Goal: Task Accomplishment & Management: Use online tool/utility

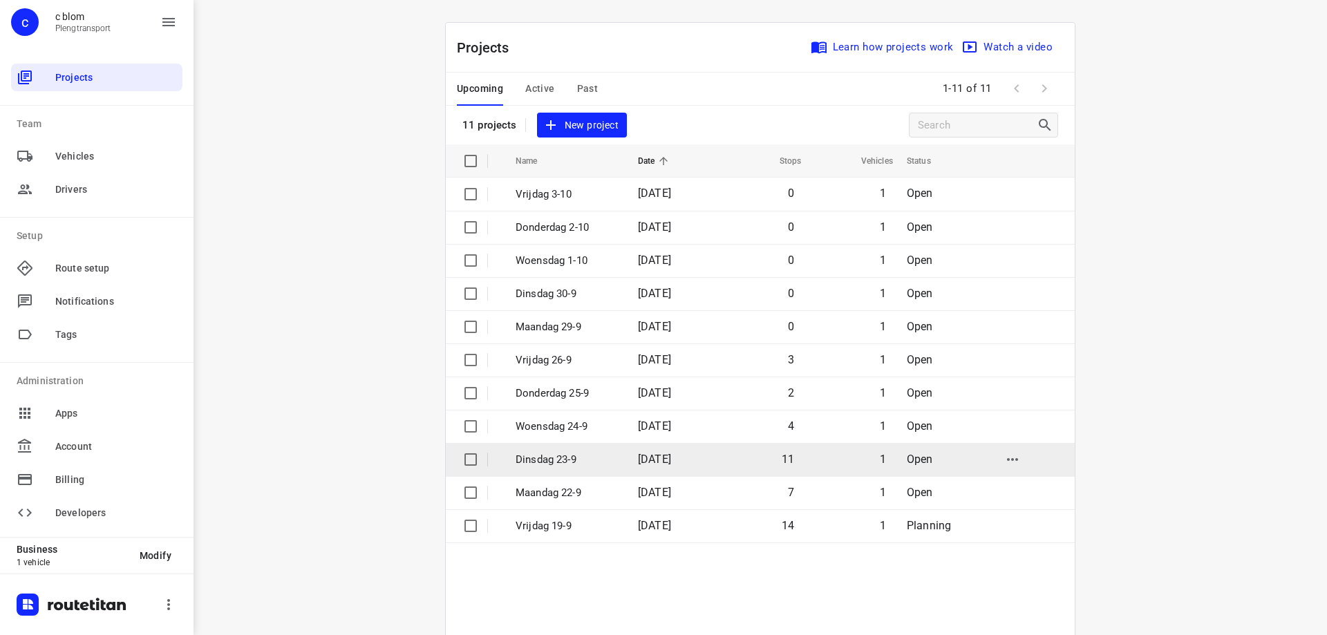
click at [603, 453] on p "Dinsdag 23-9" at bounding box center [566, 460] width 102 height 16
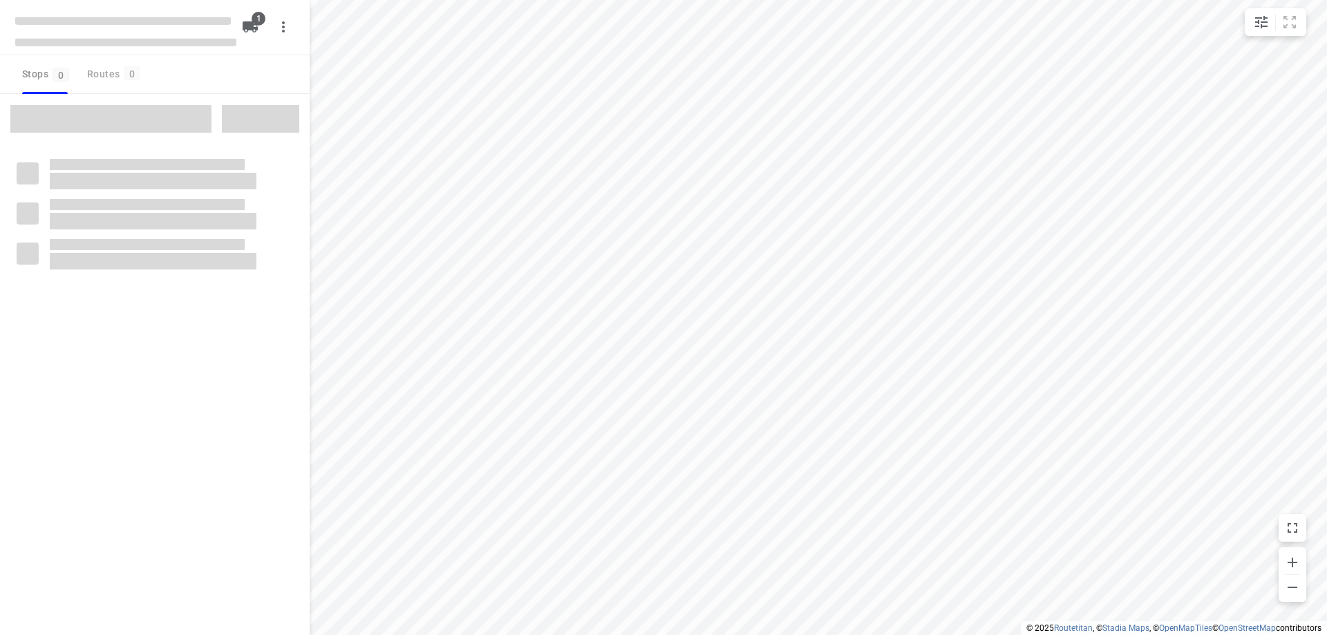
type input "distance"
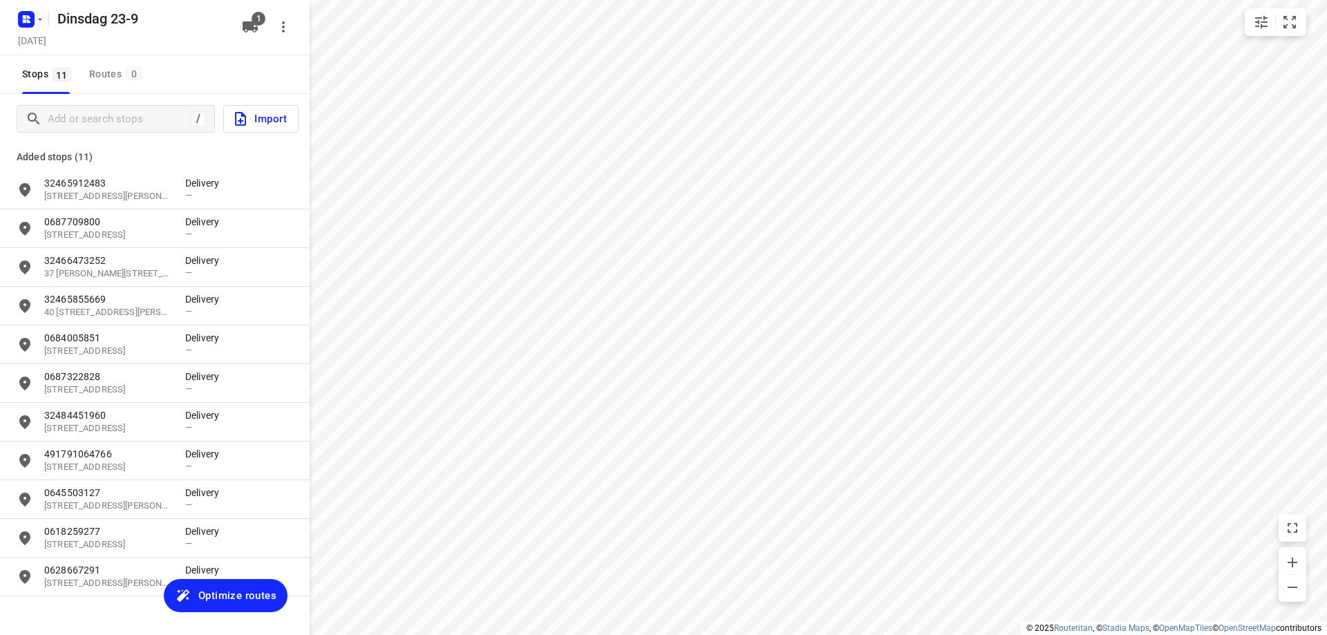
click at [231, 593] on span "Optimize routes" at bounding box center [237, 596] width 78 height 18
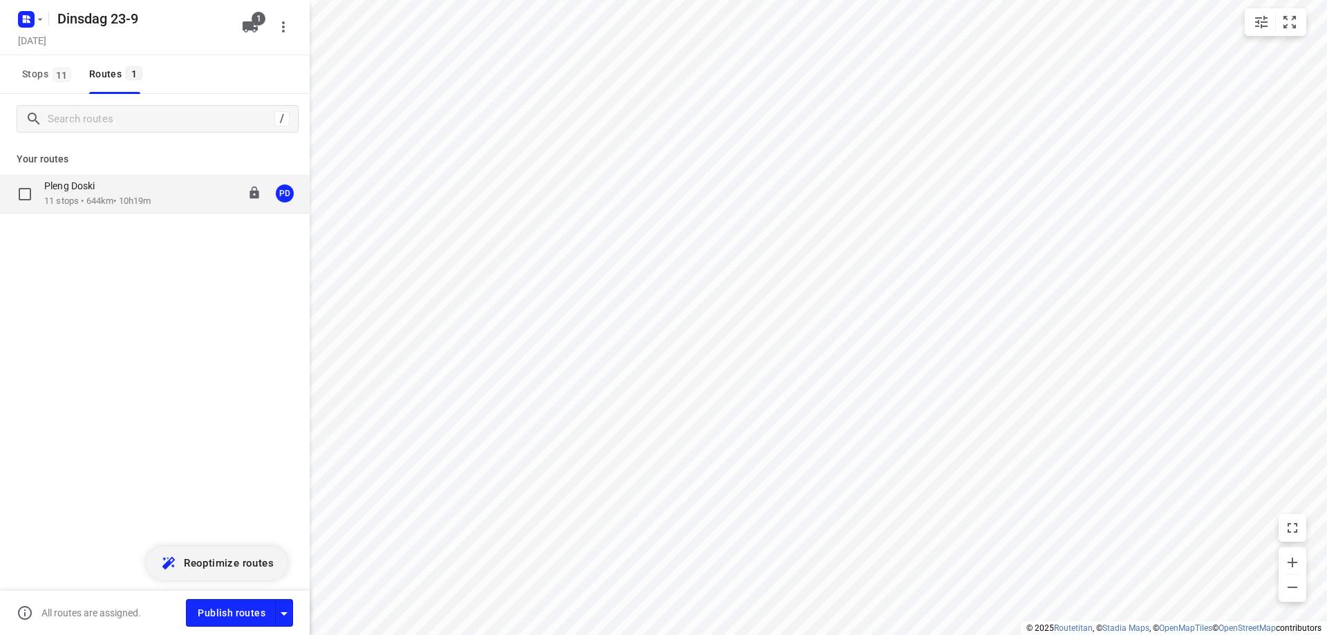
click at [130, 204] on p "11 stops • 644km • 10h19m" at bounding box center [97, 201] width 106 height 13
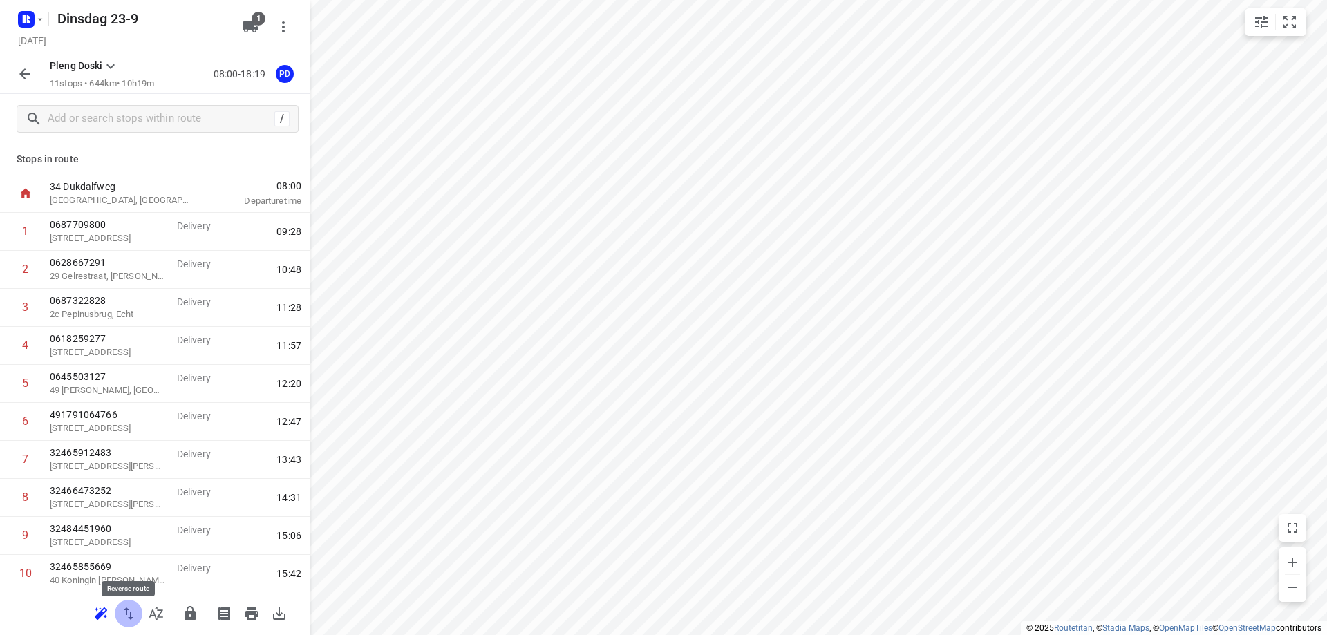
click at [136, 618] on icon "button" at bounding box center [128, 613] width 17 height 17
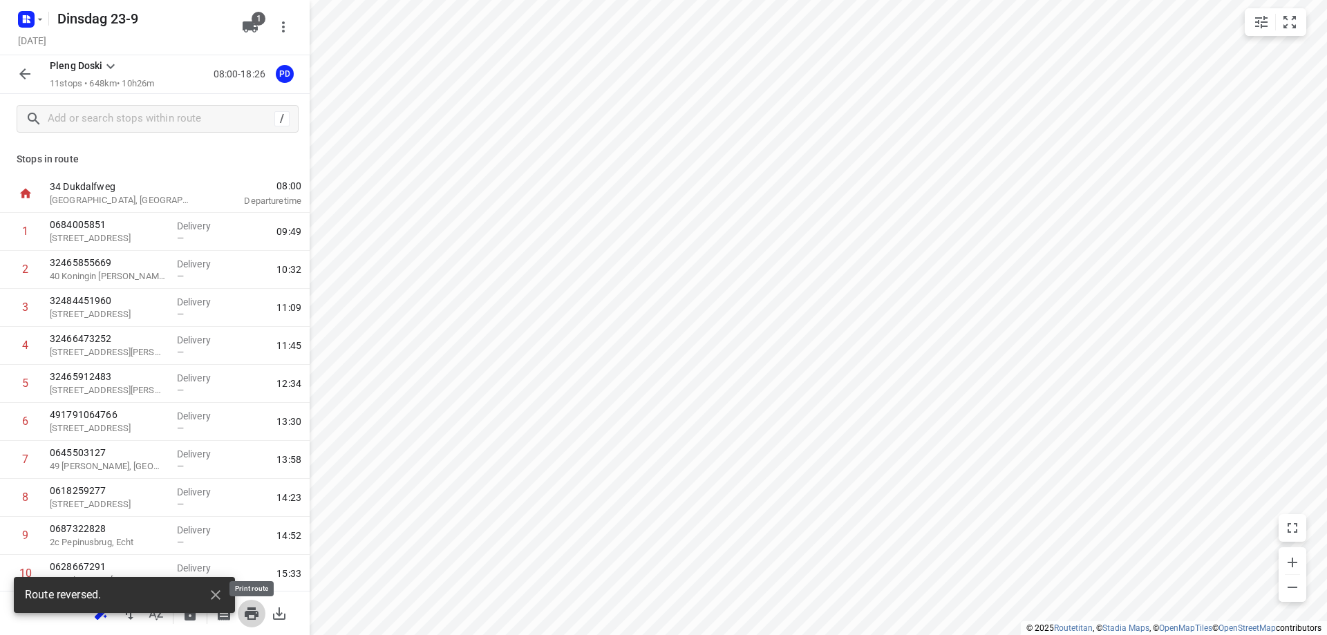
click at [254, 614] on icon "button" at bounding box center [252, 613] width 14 height 12
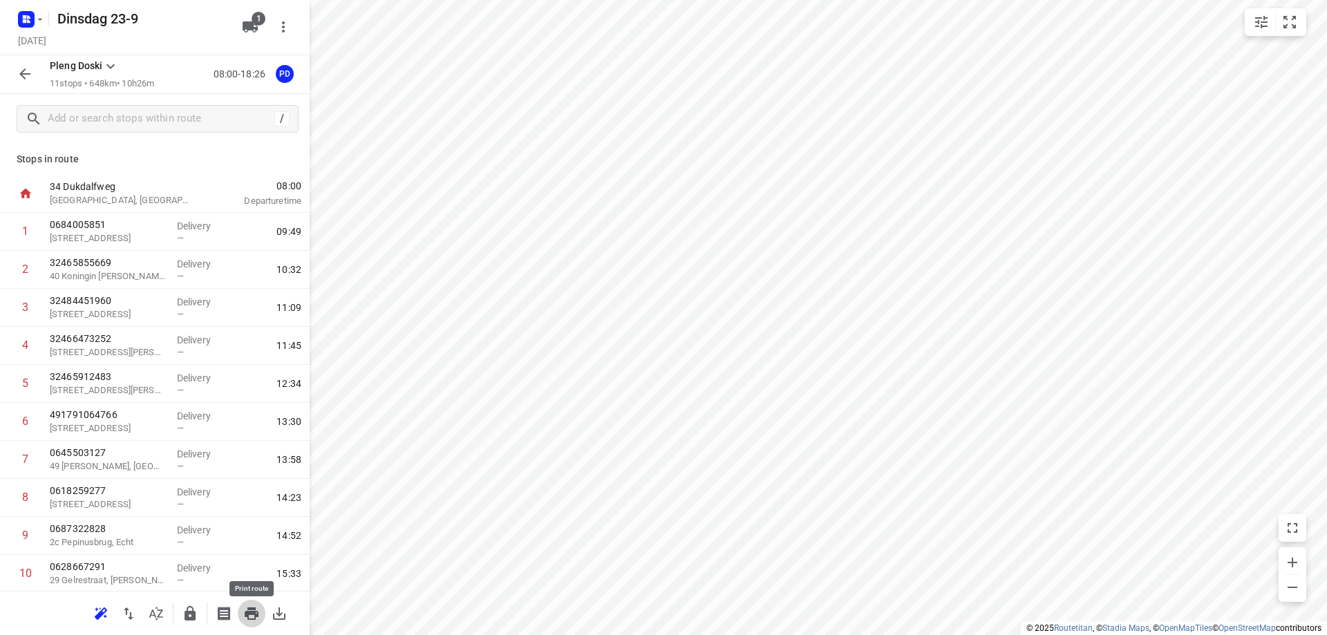
click at [254, 616] on icon "button" at bounding box center [252, 613] width 14 height 12
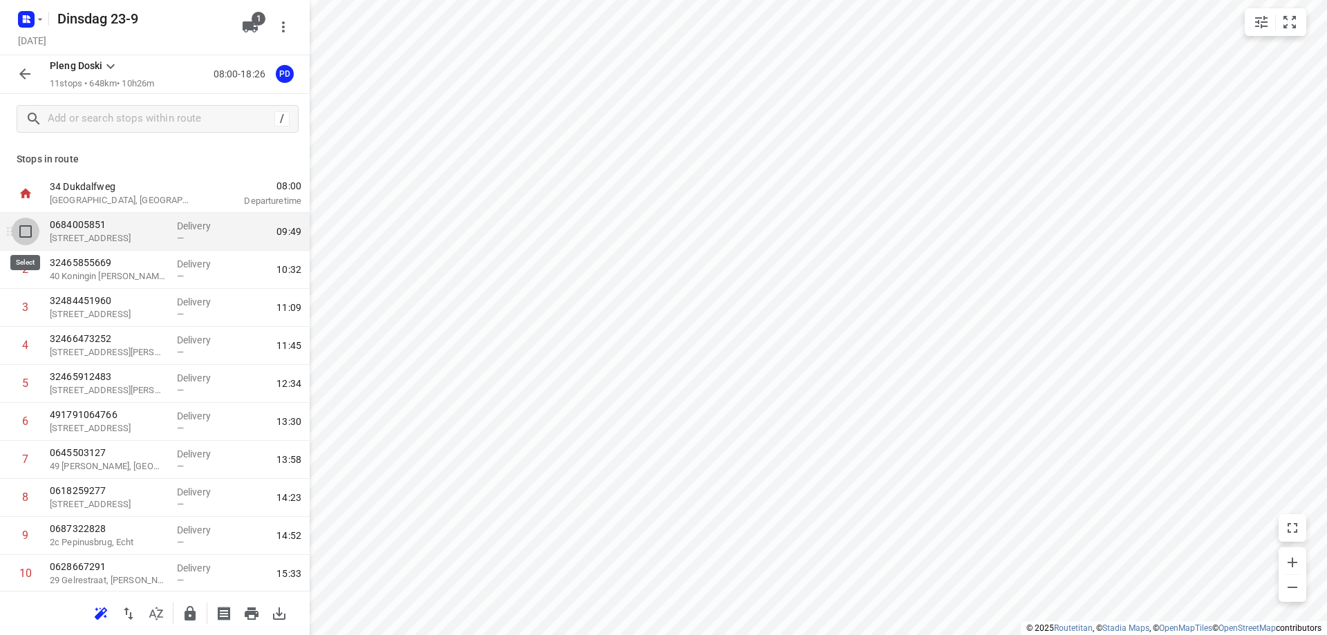
click at [27, 234] on input "checkbox" at bounding box center [26, 232] width 28 height 28
checkbox input "true"
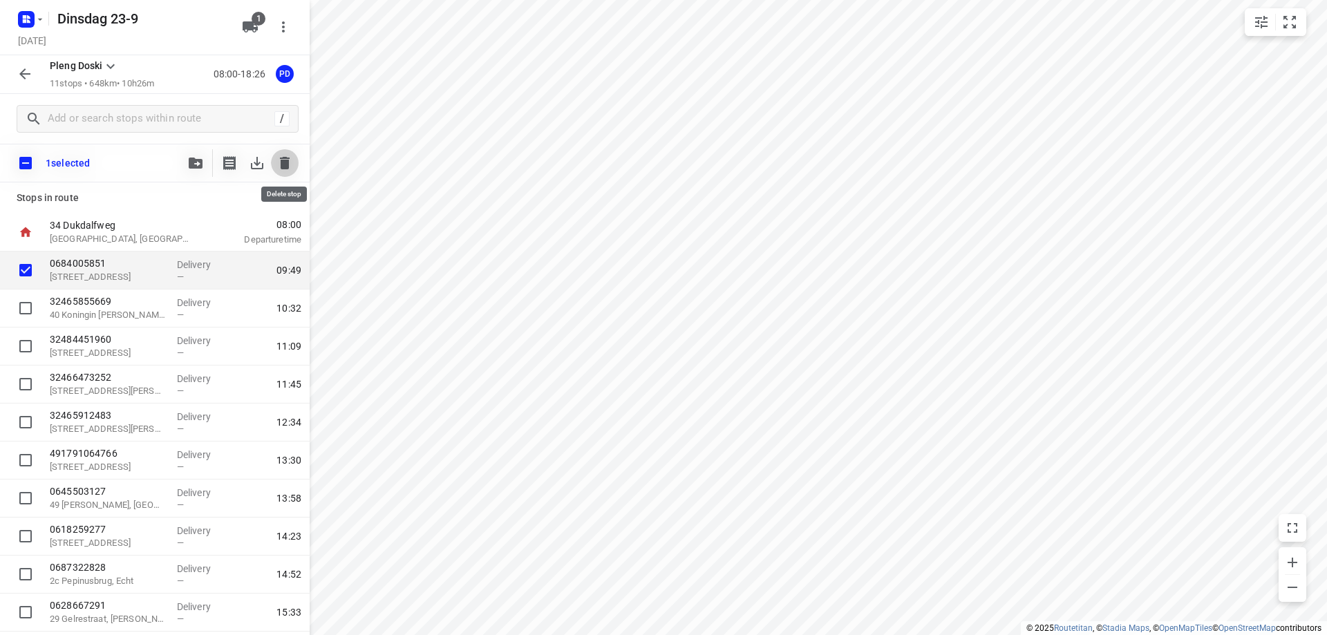
click at [280, 168] on icon "button" at bounding box center [284, 163] width 17 height 17
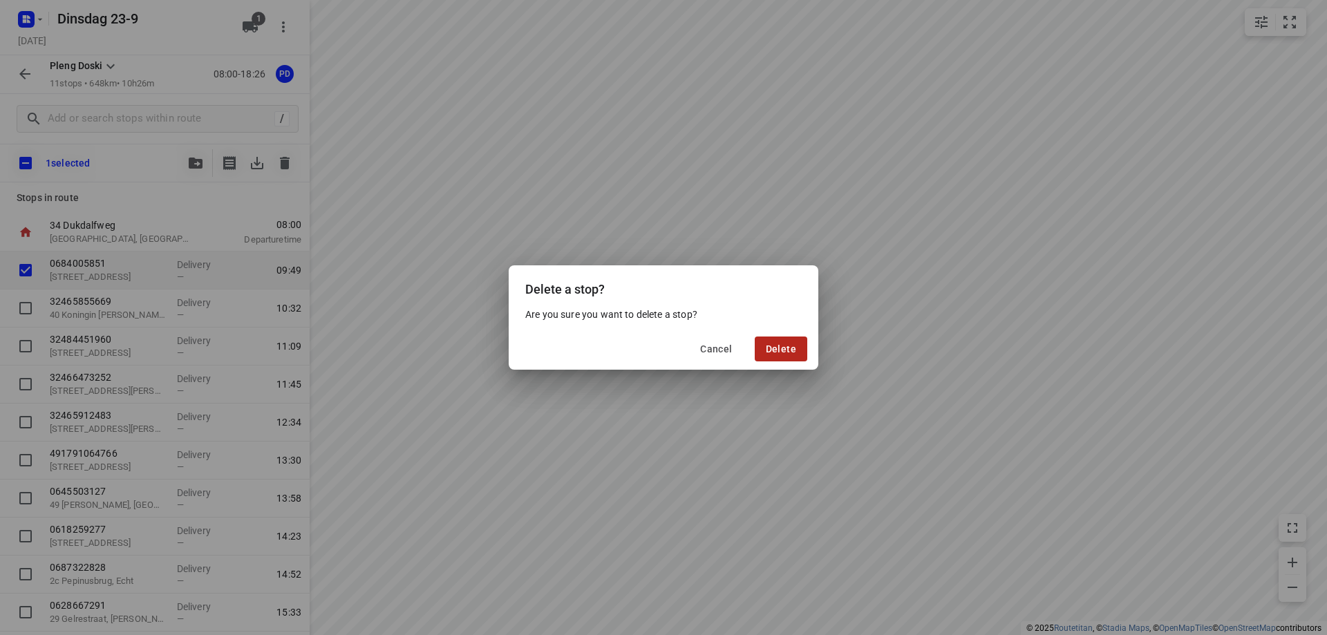
click at [795, 353] on span "Delete" at bounding box center [781, 348] width 30 height 11
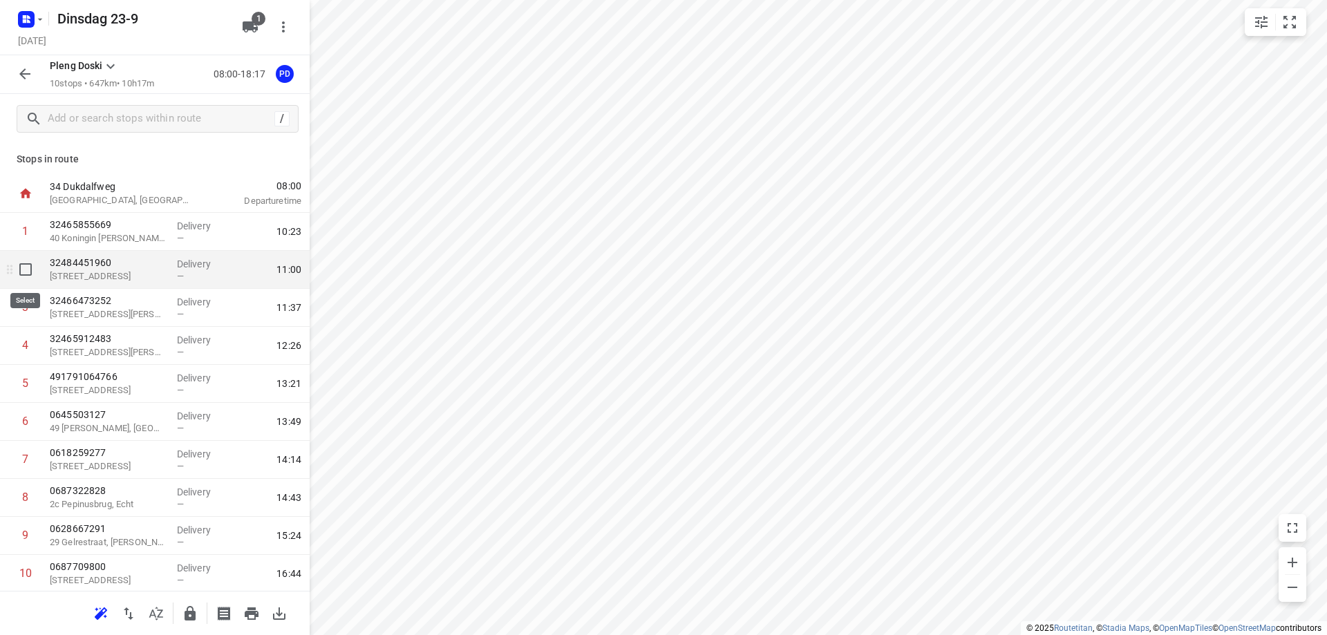
click at [28, 271] on input "checkbox" at bounding box center [26, 270] width 28 height 28
checkbox input "true"
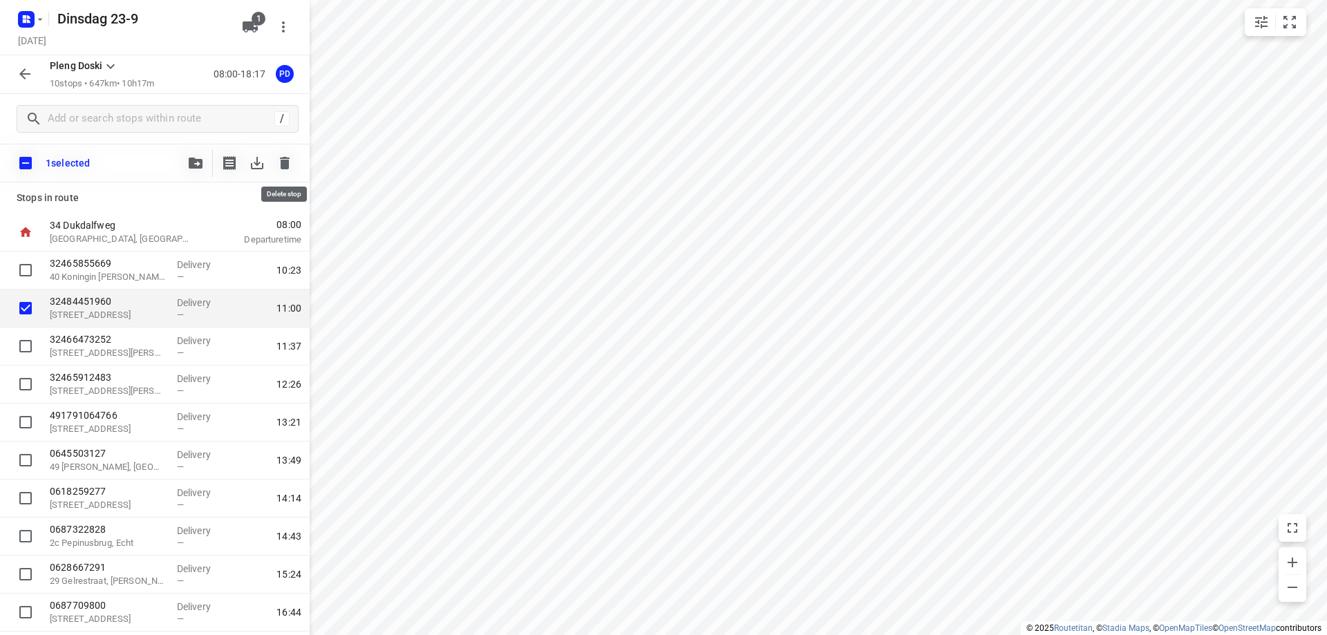
click at [290, 168] on icon "button" at bounding box center [284, 163] width 17 height 17
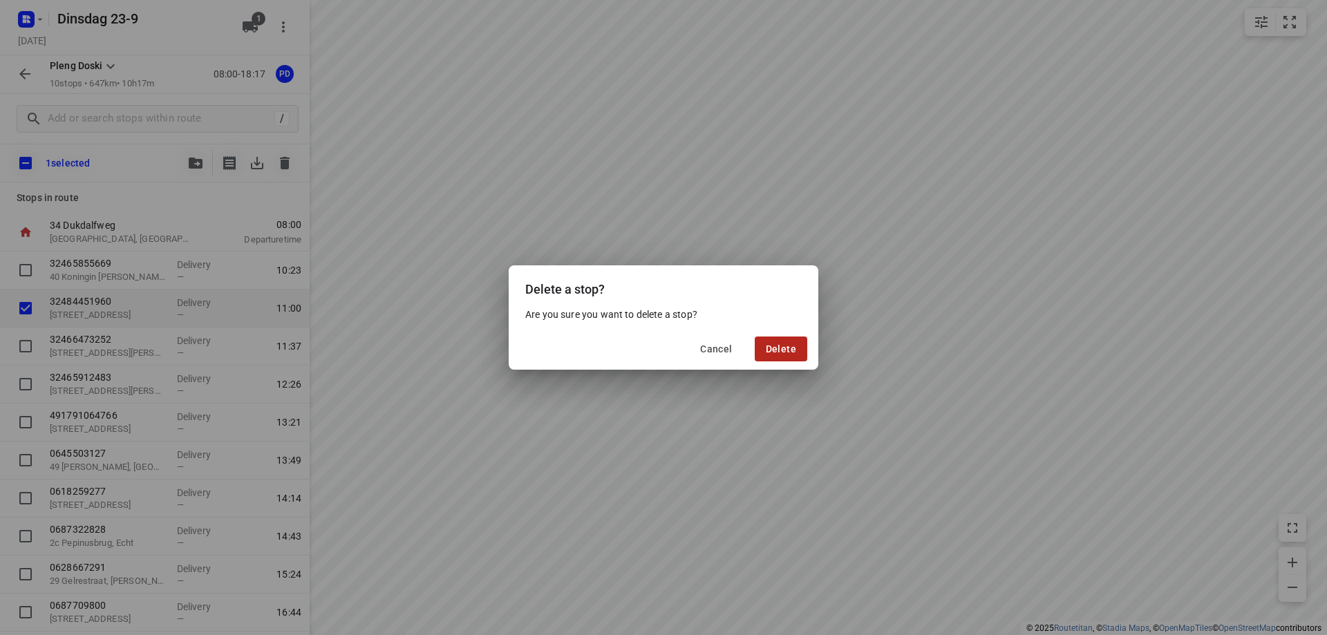
click at [788, 347] on span "Delete" at bounding box center [781, 348] width 30 height 11
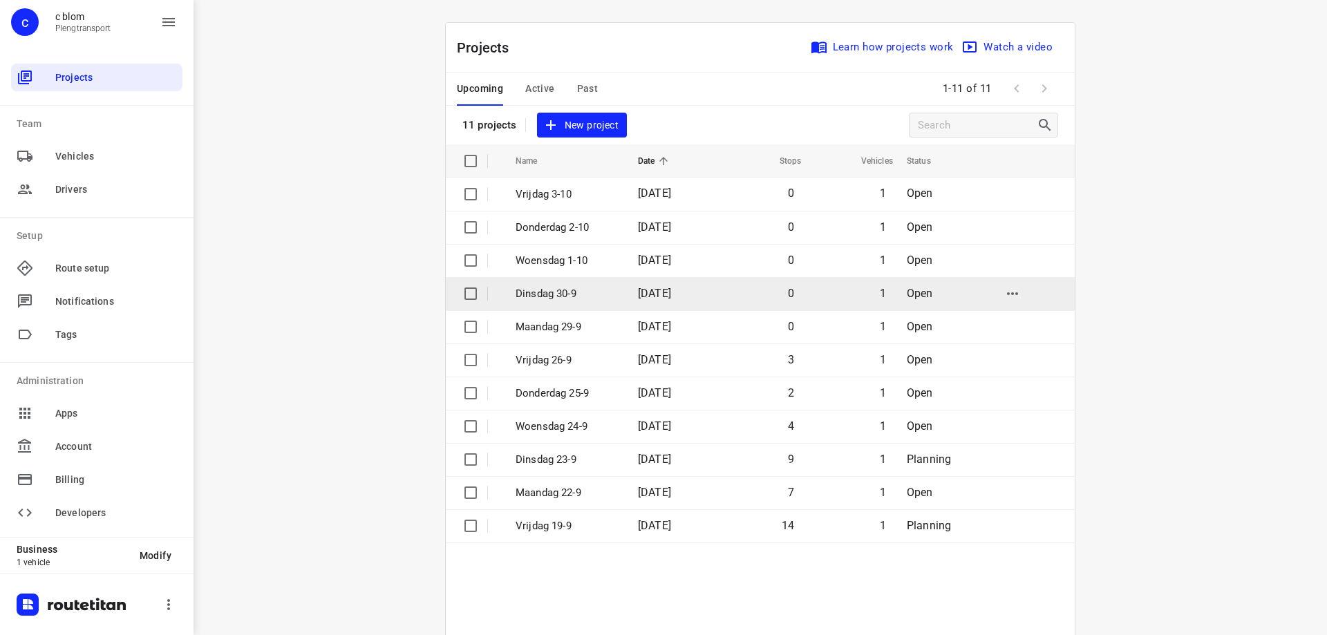
click at [580, 287] on p "Dinsdag 30-9" at bounding box center [566, 294] width 102 height 16
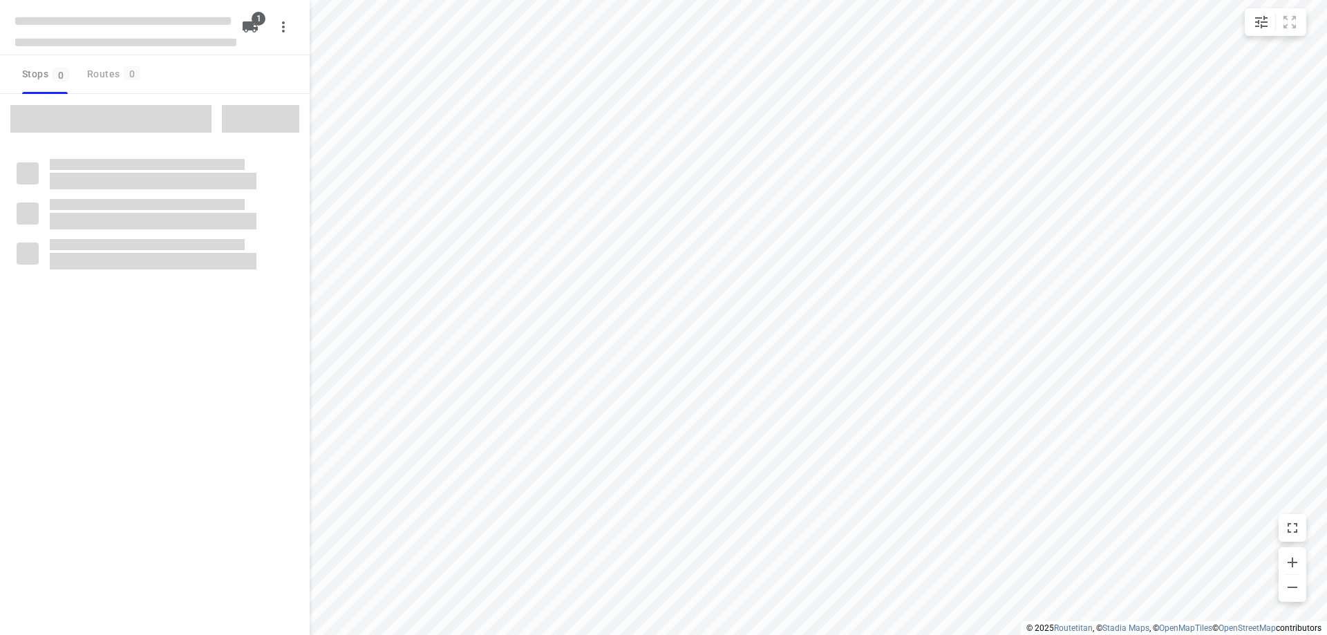
type input "distance"
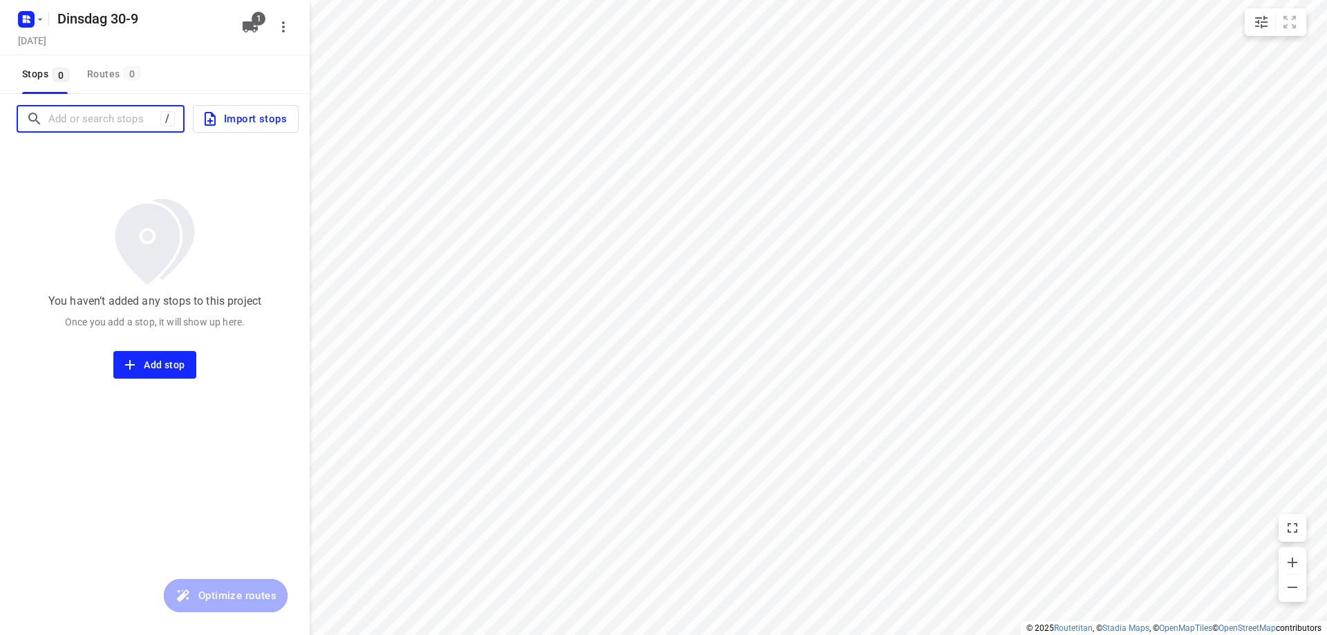
click at [146, 120] on input "Add or search stops" at bounding box center [104, 118] width 112 height 21
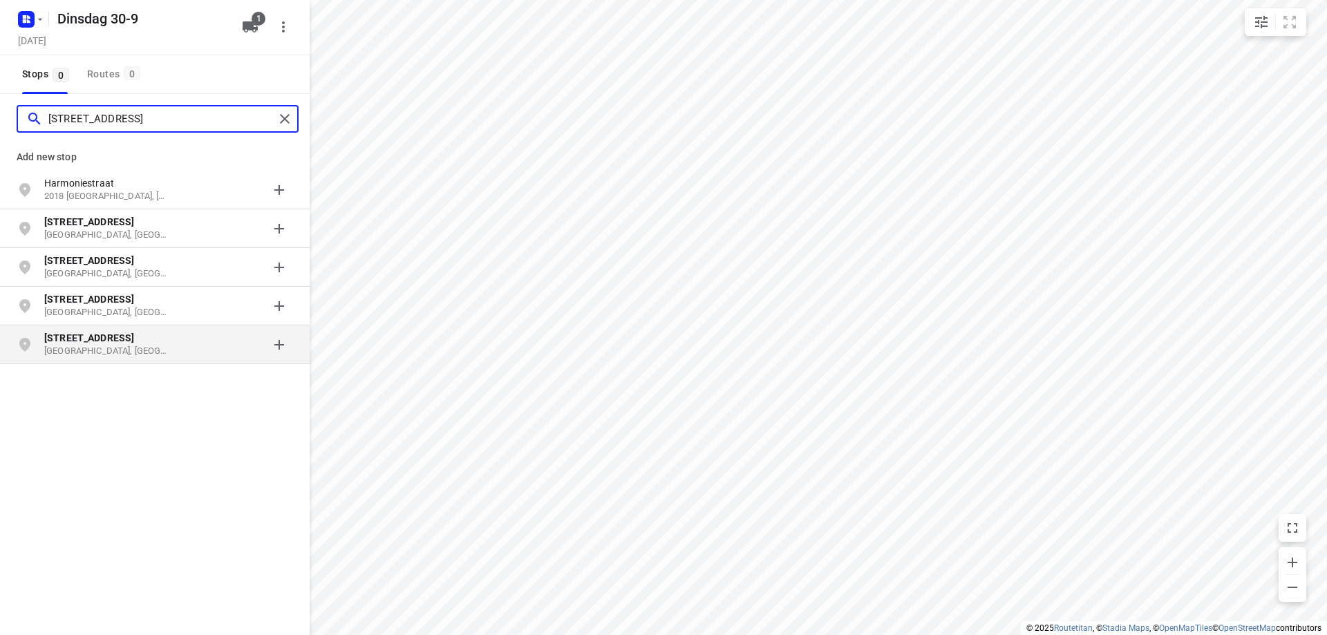
type input "[STREET_ADDRESS]"
click at [144, 350] on p "[GEOGRAPHIC_DATA], [GEOGRAPHIC_DATA]" at bounding box center [107, 351] width 127 height 13
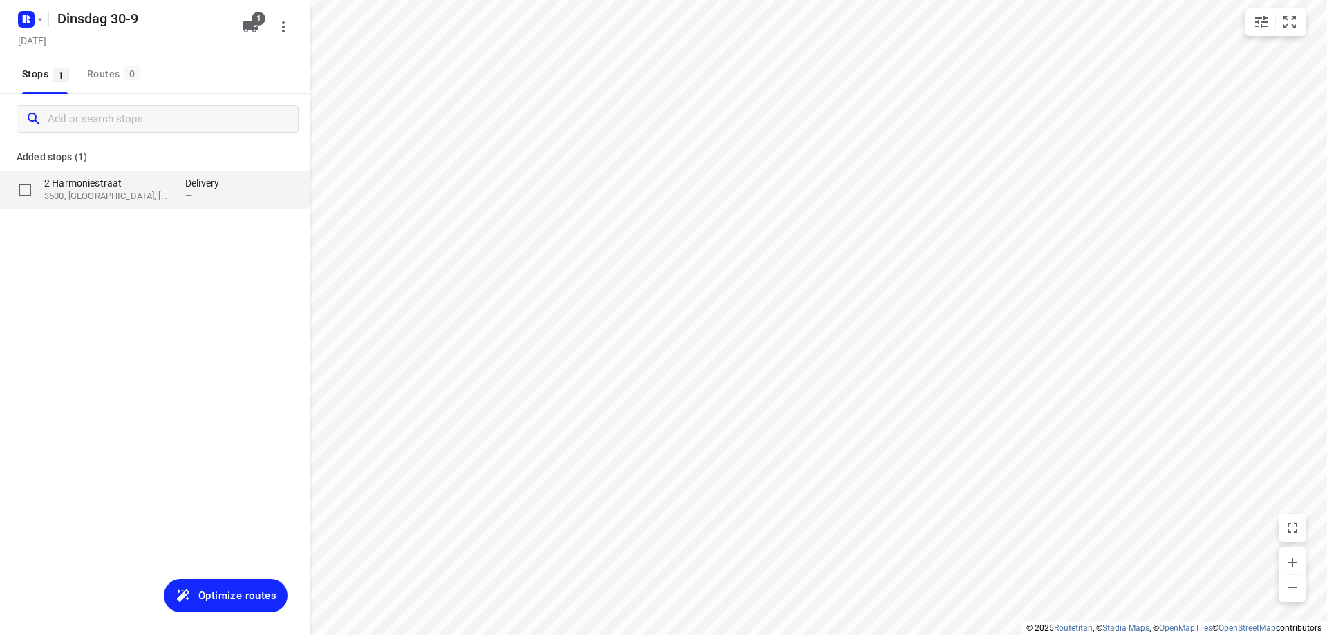
click at [111, 188] on p "2 Harmoniestraat" at bounding box center [107, 183] width 127 height 14
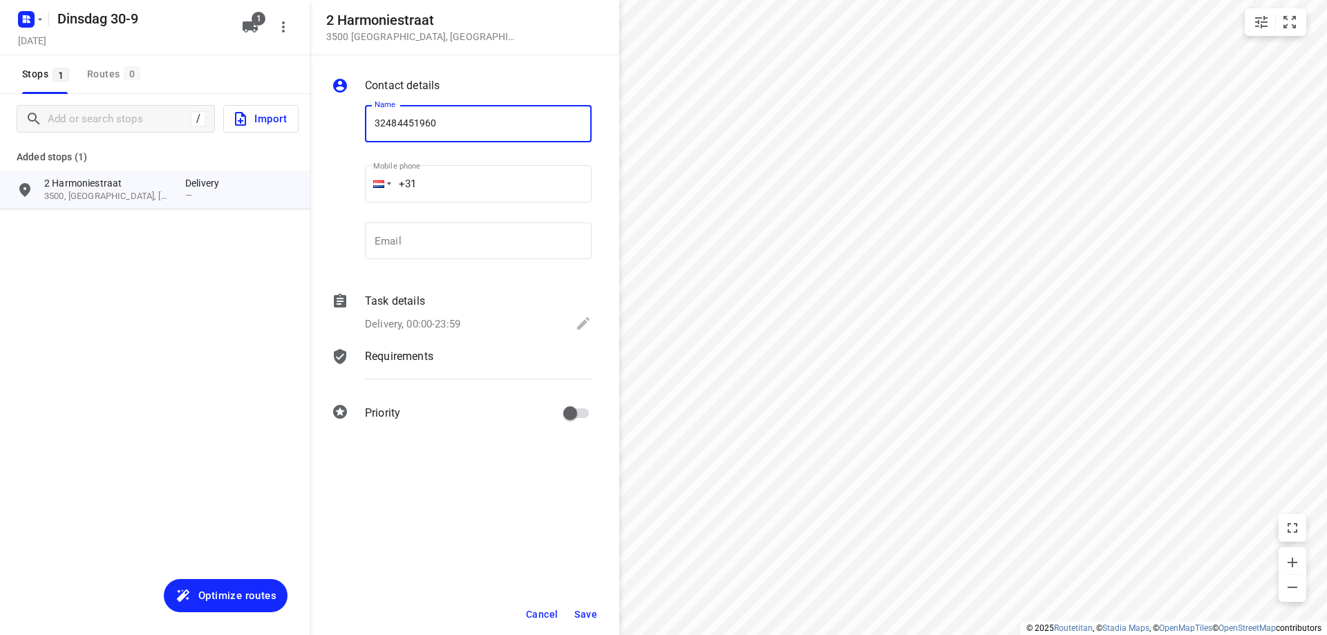
type input "32484451960"
click at [592, 611] on span "Save" at bounding box center [585, 614] width 23 height 11
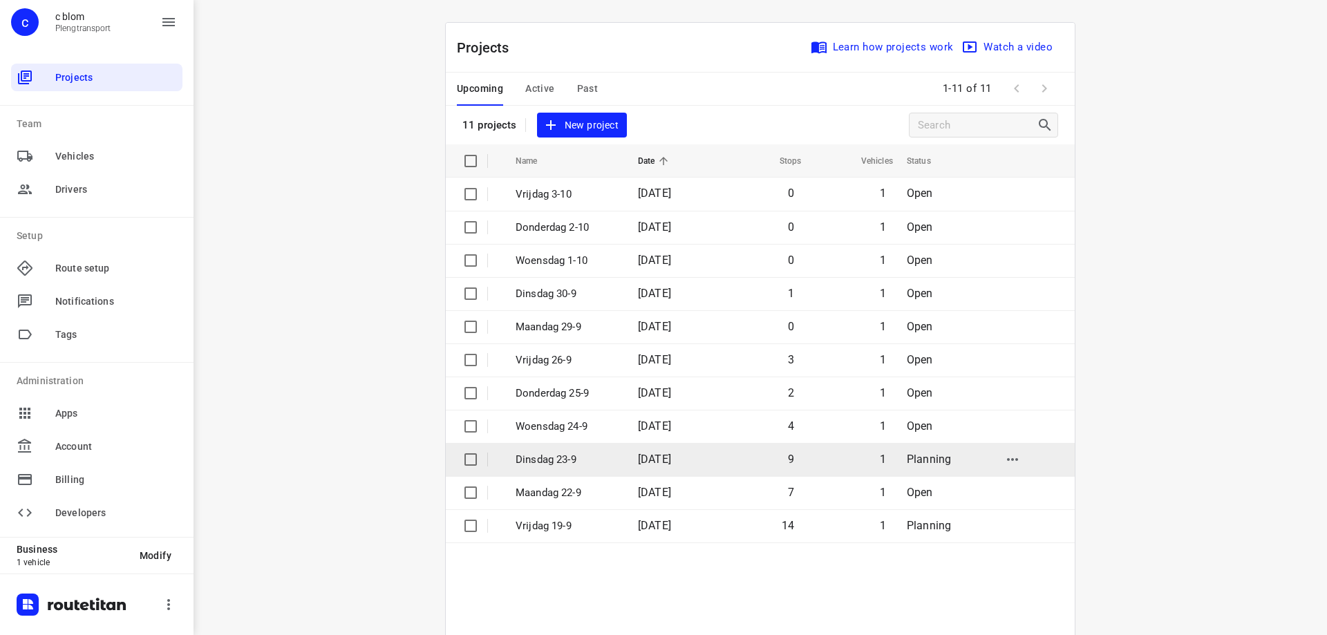
click at [581, 466] on p "Dinsdag 23-9" at bounding box center [566, 460] width 102 height 16
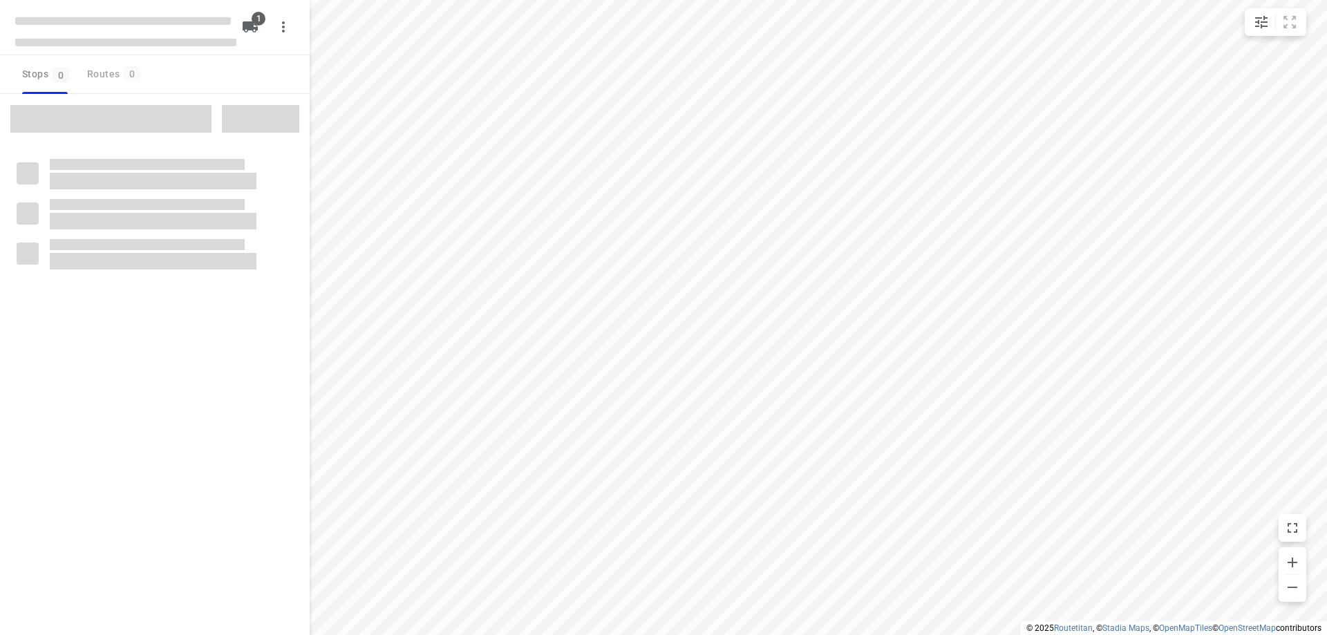
type input "distance"
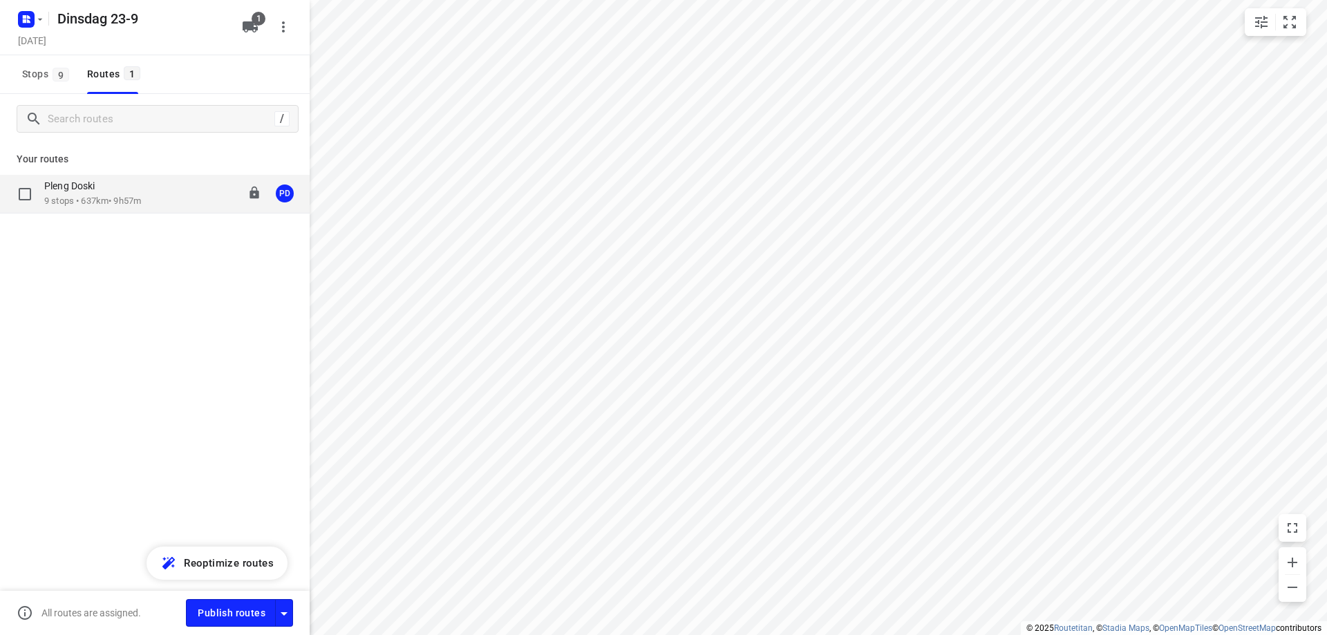
click at [113, 202] on p "9 stops • 637km • 9h57m" at bounding box center [92, 201] width 97 height 13
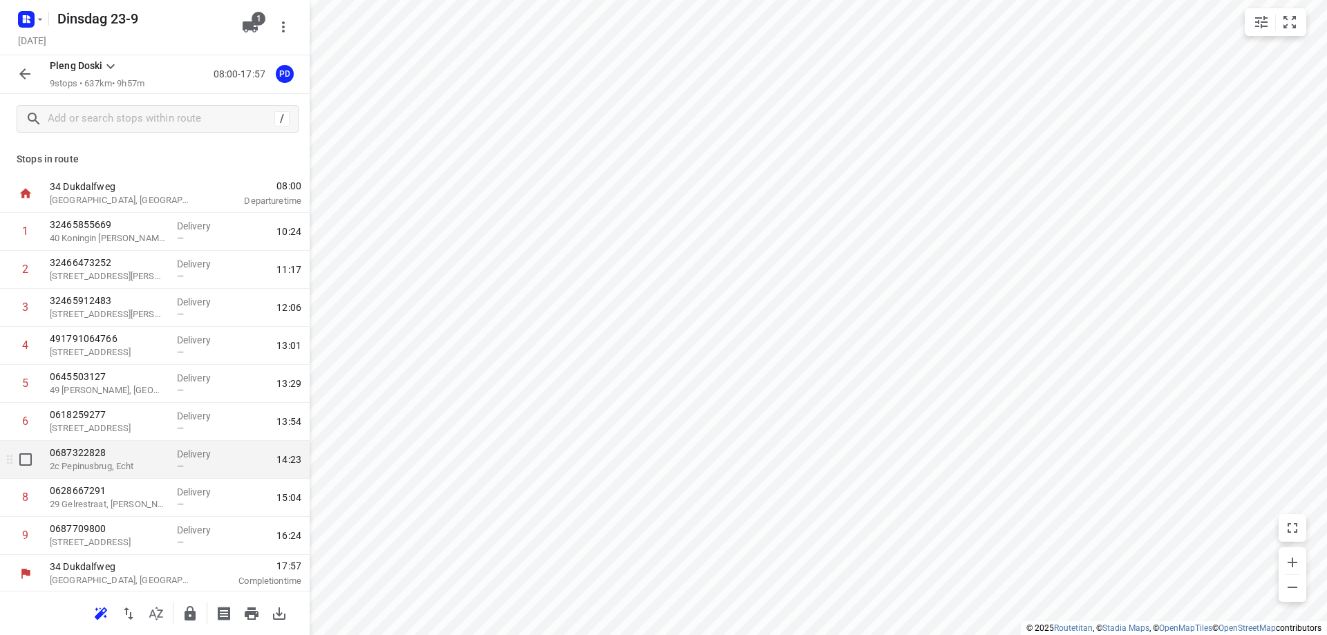
scroll to position [2, 0]
click at [26, 463] on input "checkbox" at bounding box center [26, 458] width 28 height 28
checkbox input "true"
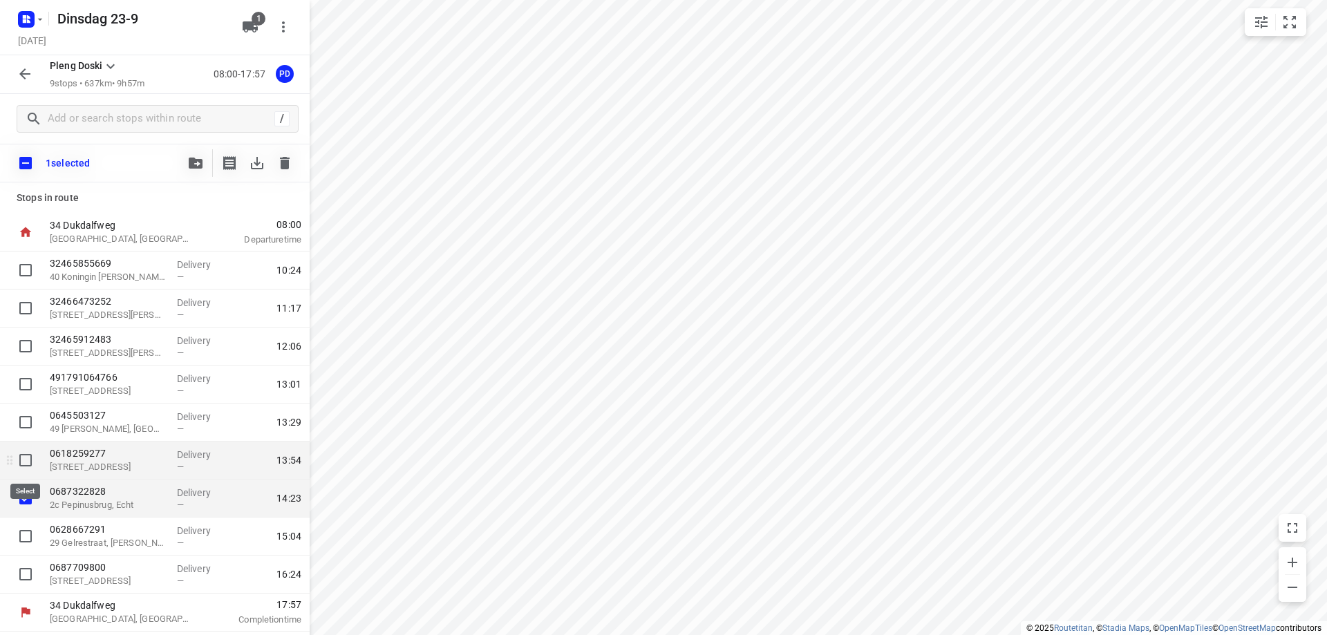
scroll to position [0, 0]
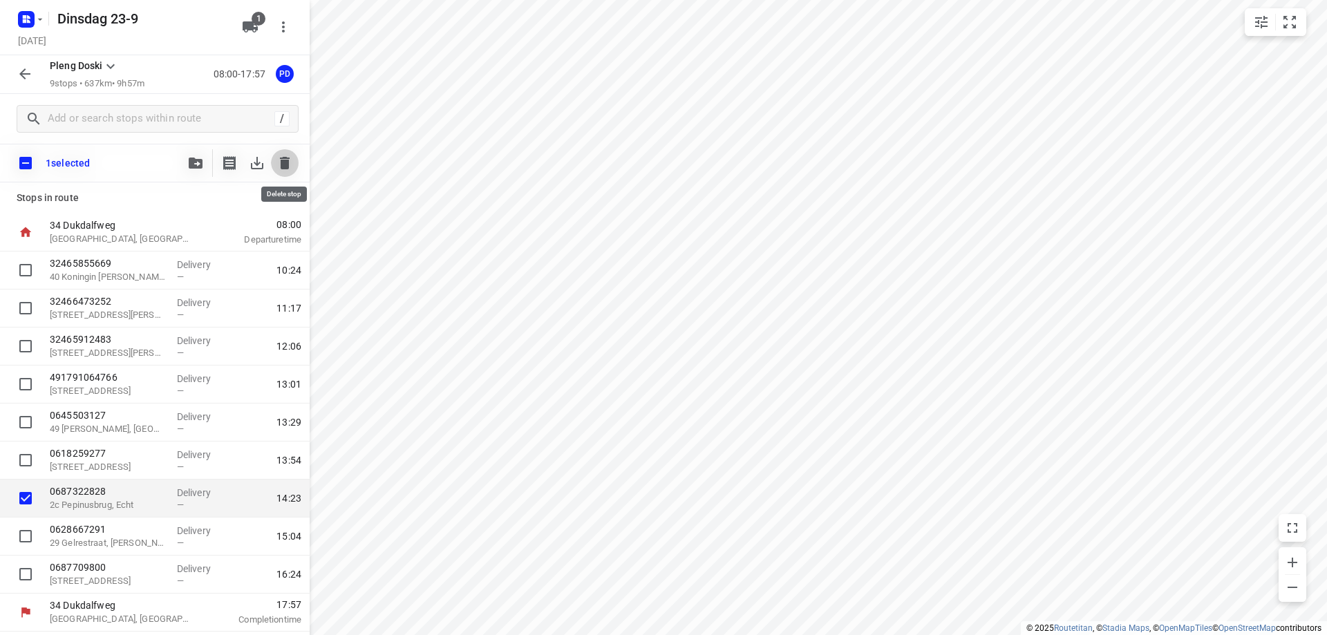
click at [285, 161] on icon "button" at bounding box center [285, 163] width 10 height 12
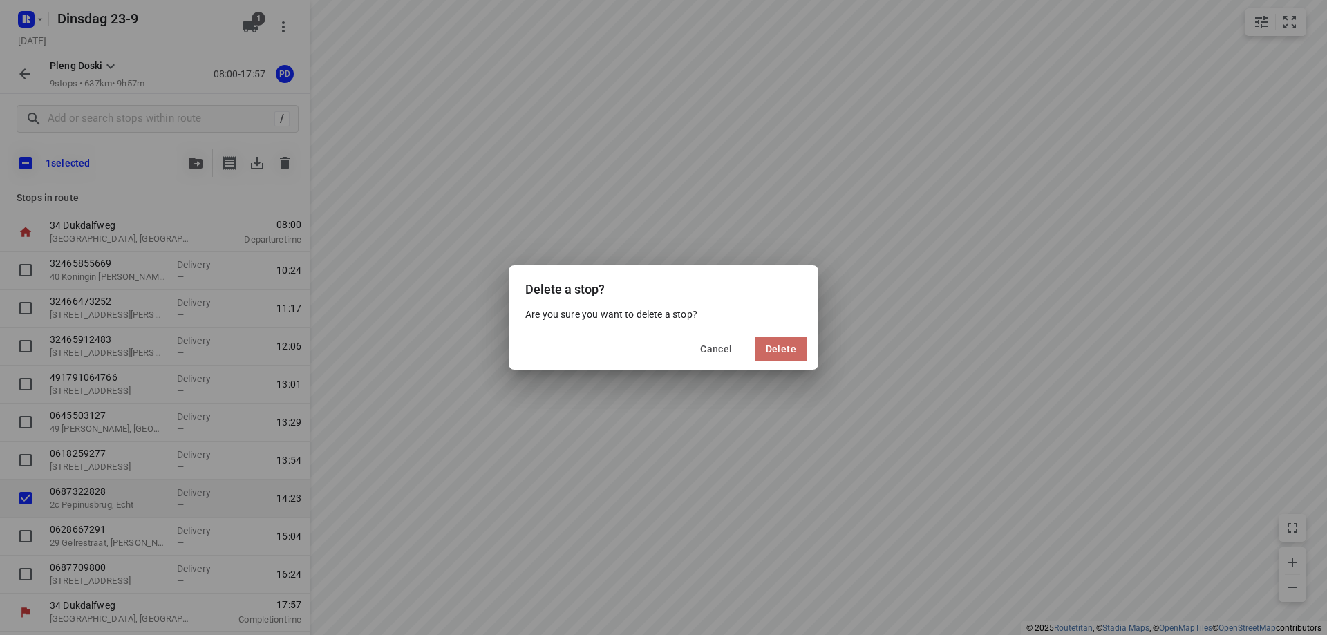
click at [790, 357] on button "Delete" at bounding box center [781, 348] width 53 height 25
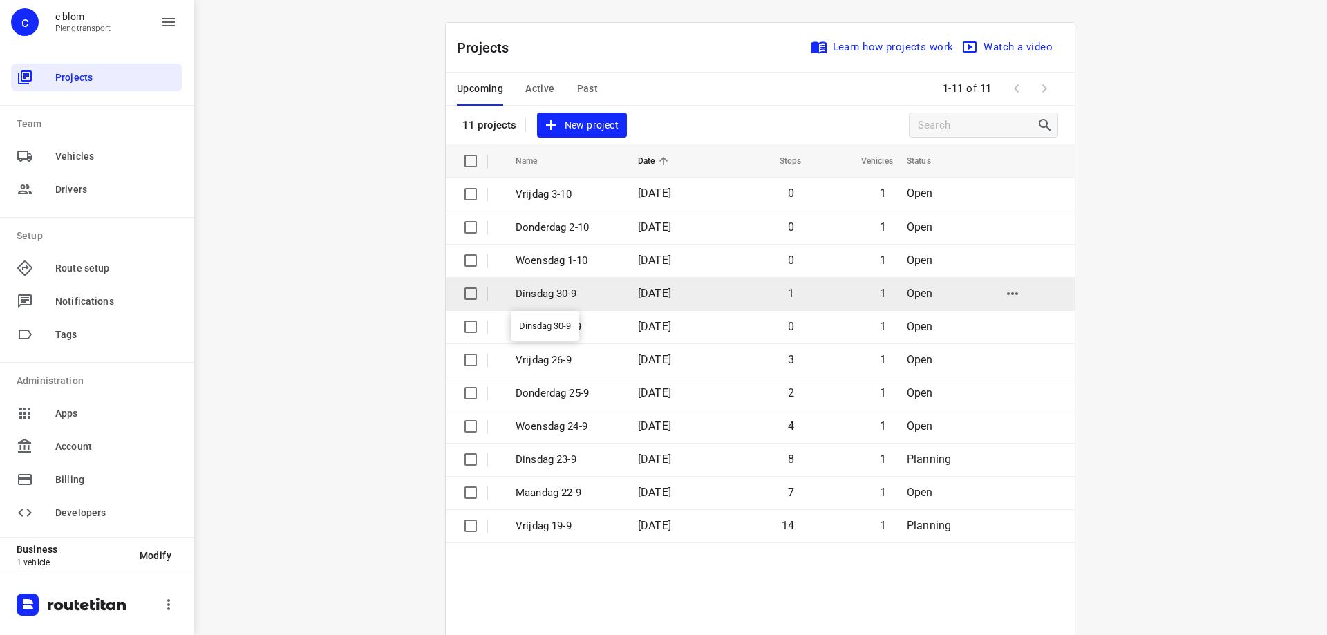
click at [556, 293] on p "Dinsdag 30-9" at bounding box center [566, 294] width 102 height 16
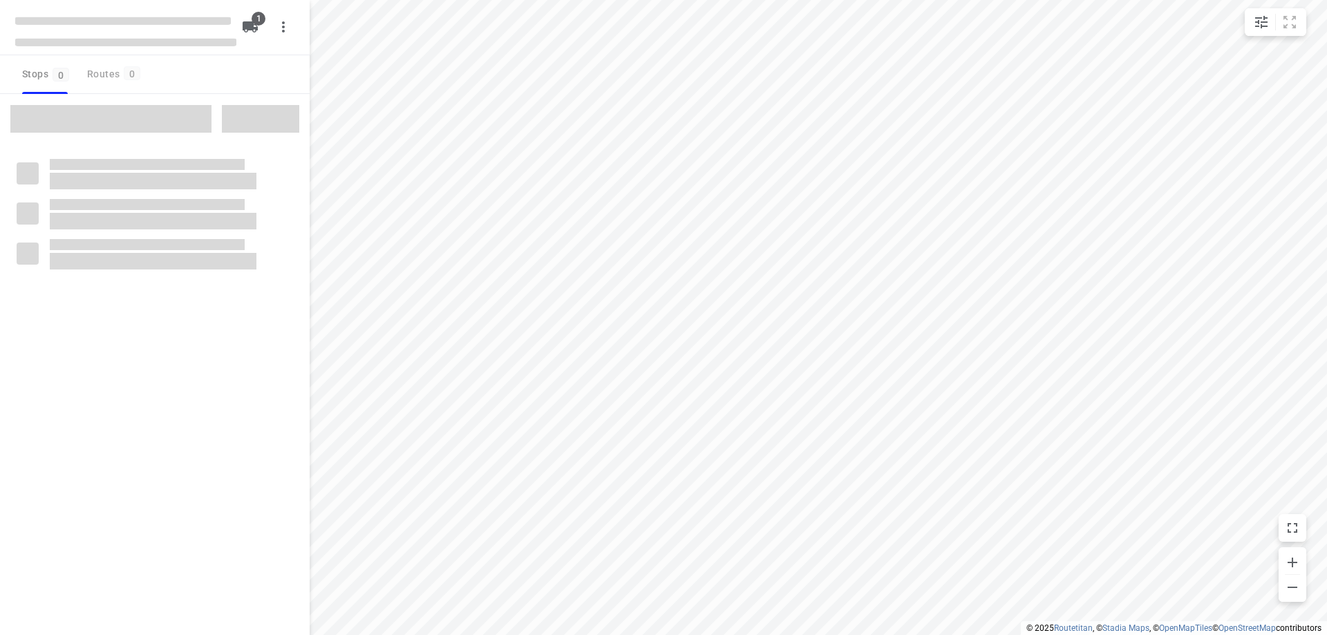
type input "distance"
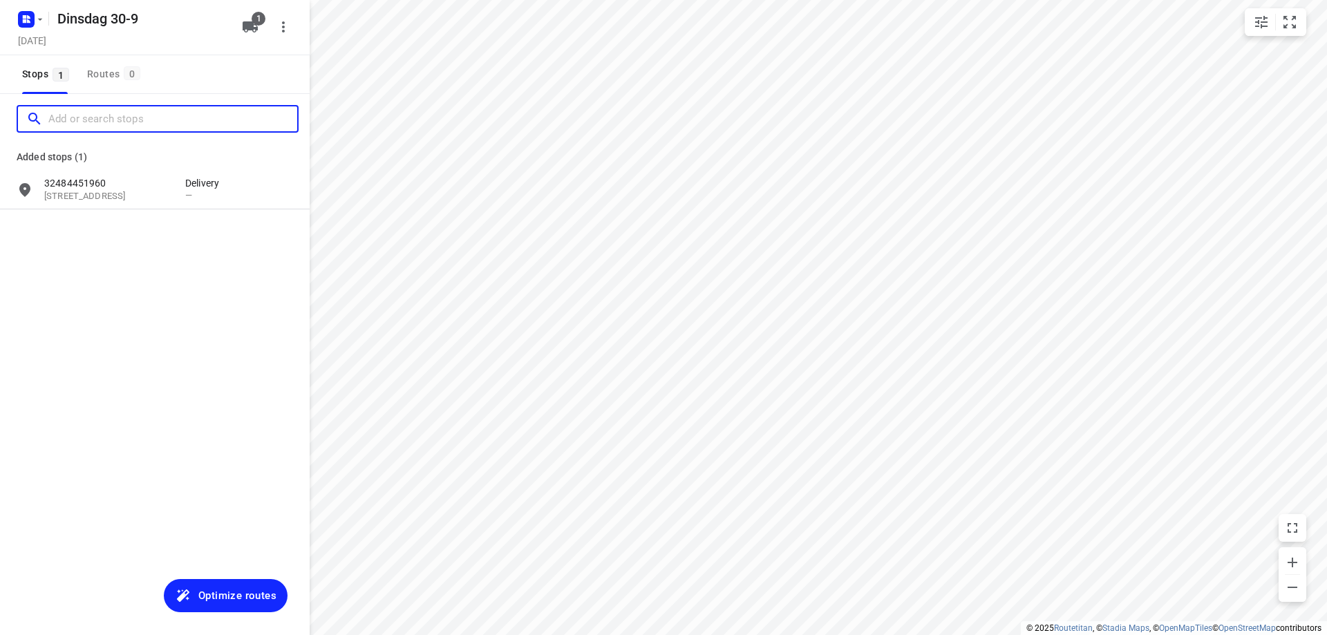
click at [89, 128] on input "Add or search stops" at bounding box center [172, 118] width 249 height 21
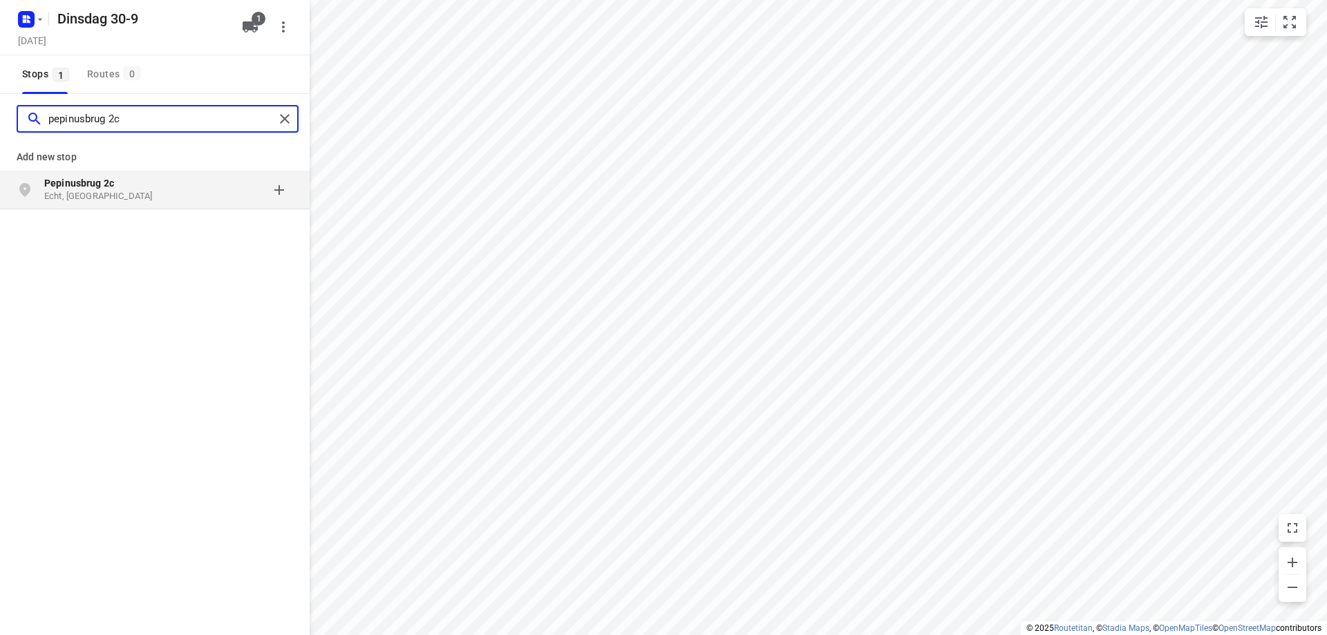
type input "pepinusbrug 2c"
click at [170, 193] on p "Echt, [GEOGRAPHIC_DATA]" at bounding box center [107, 196] width 127 height 13
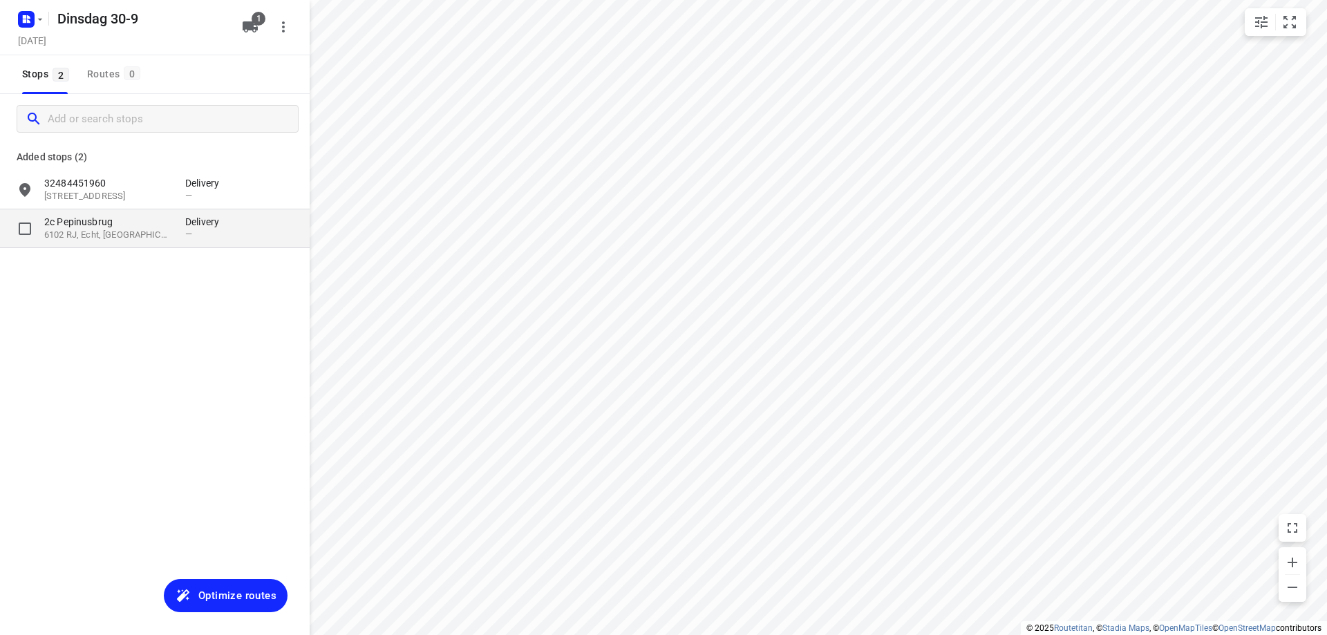
click at [133, 222] on p "2c Pepinusbrug" at bounding box center [107, 222] width 127 height 14
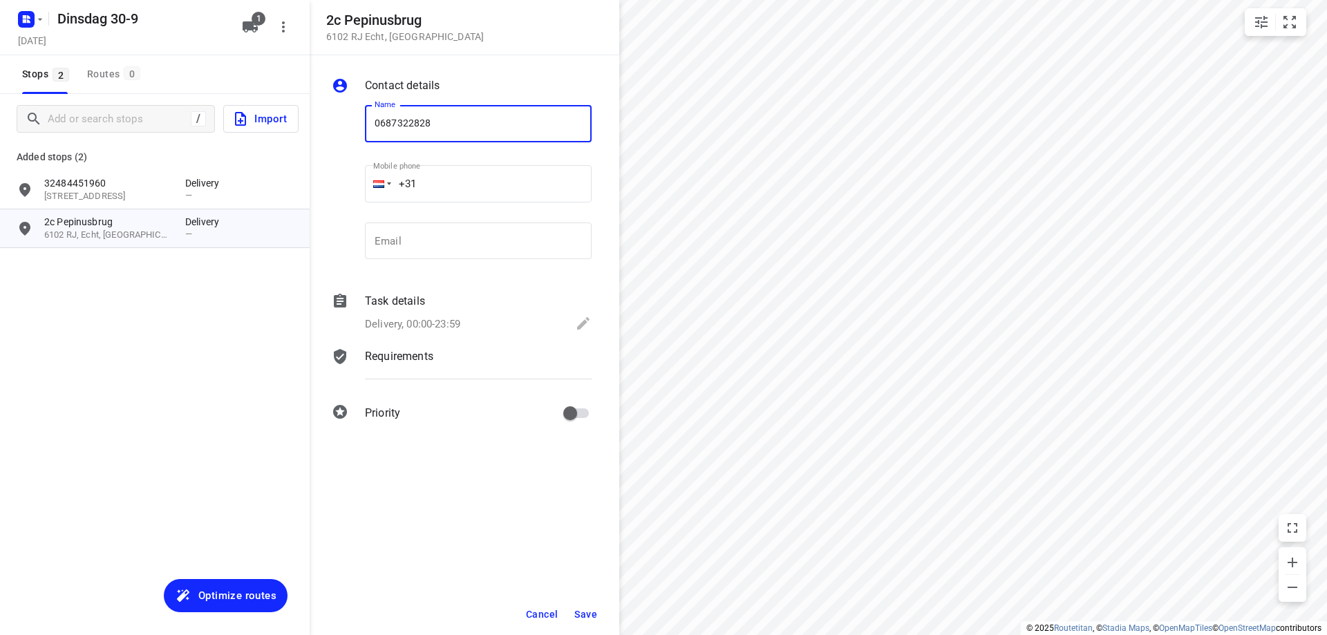
type input "0687322828"
click at [582, 614] on span "Save" at bounding box center [585, 614] width 23 height 11
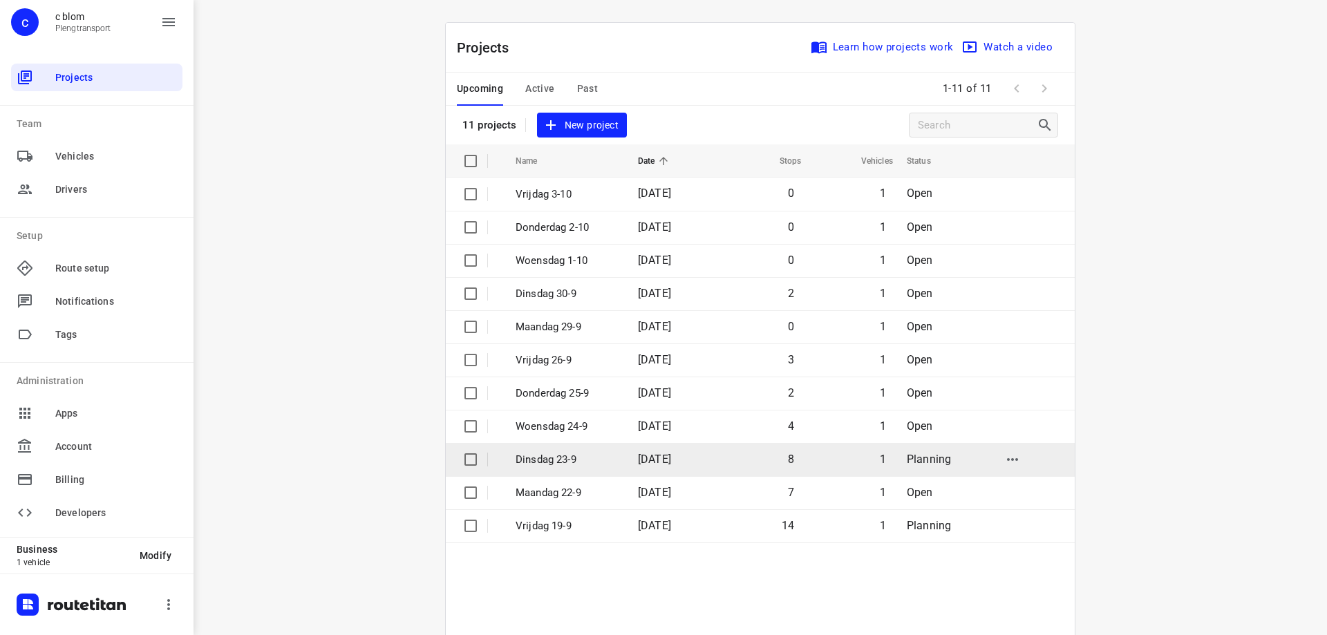
click at [587, 462] on p "Dinsdag 23-9" at bounding box center [566, 460] width 102 height 16
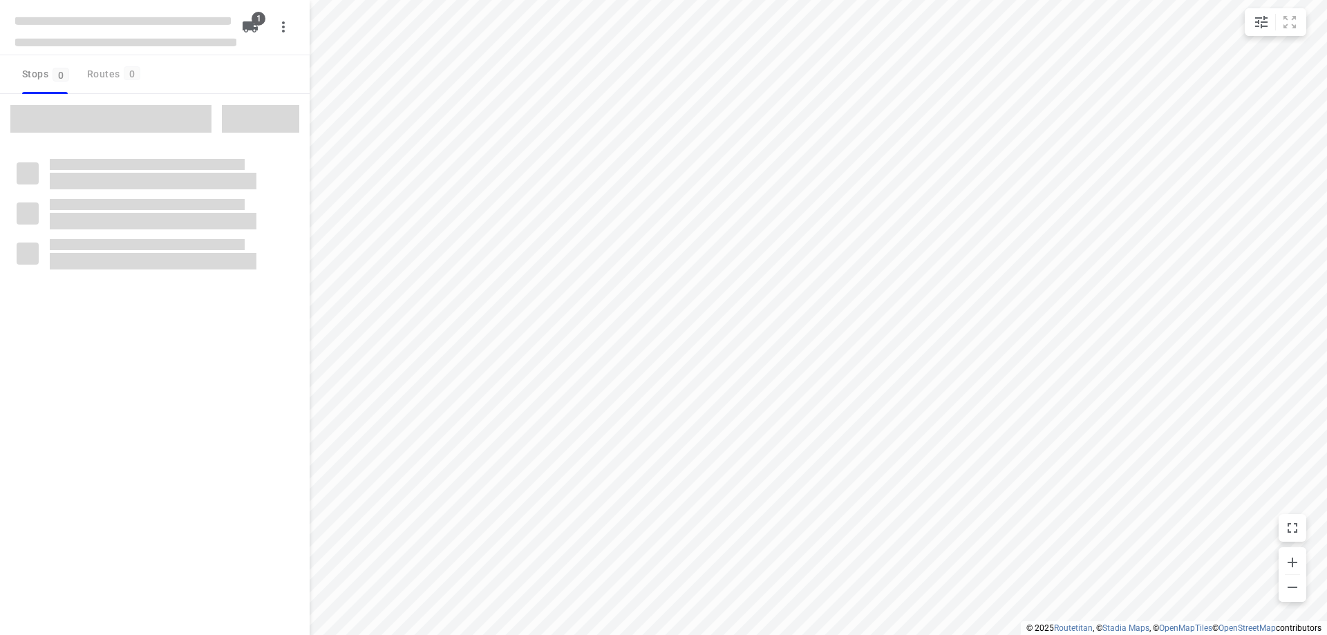
type input "distance"
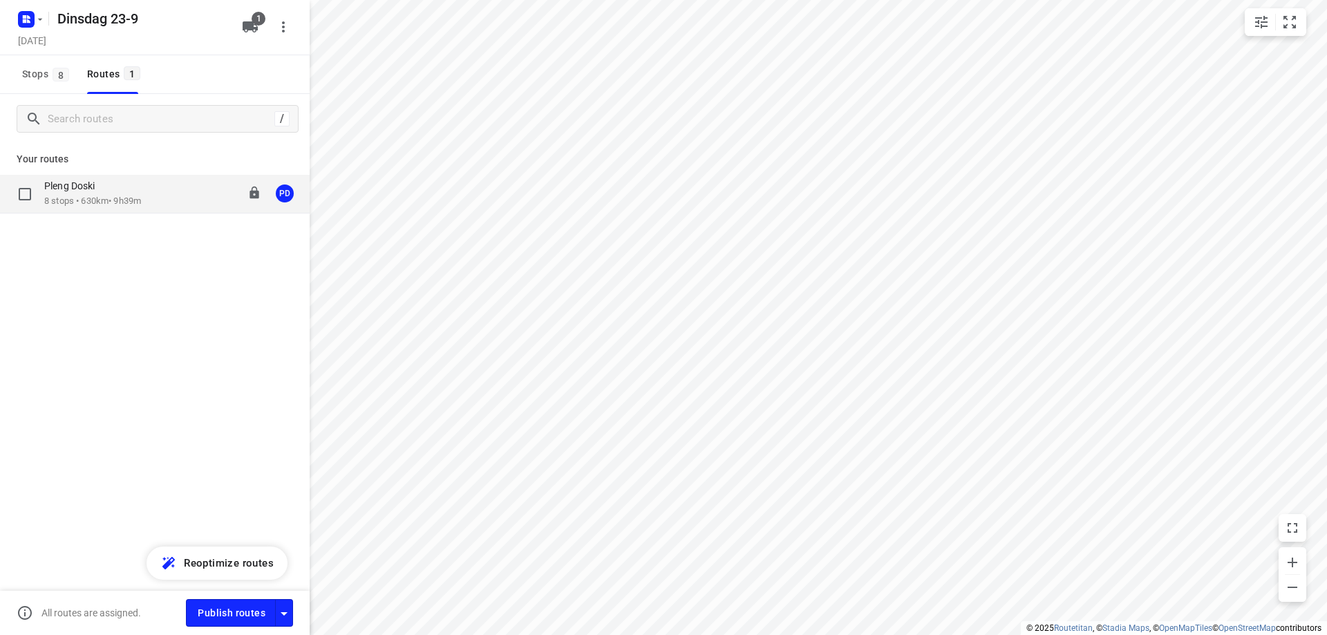
click at [169, 209] on div "Pleng Doski 8 stops • 630km • 9h39m 08:00-17:39 PD" at bounding box center [155, 194] width 310 height 39
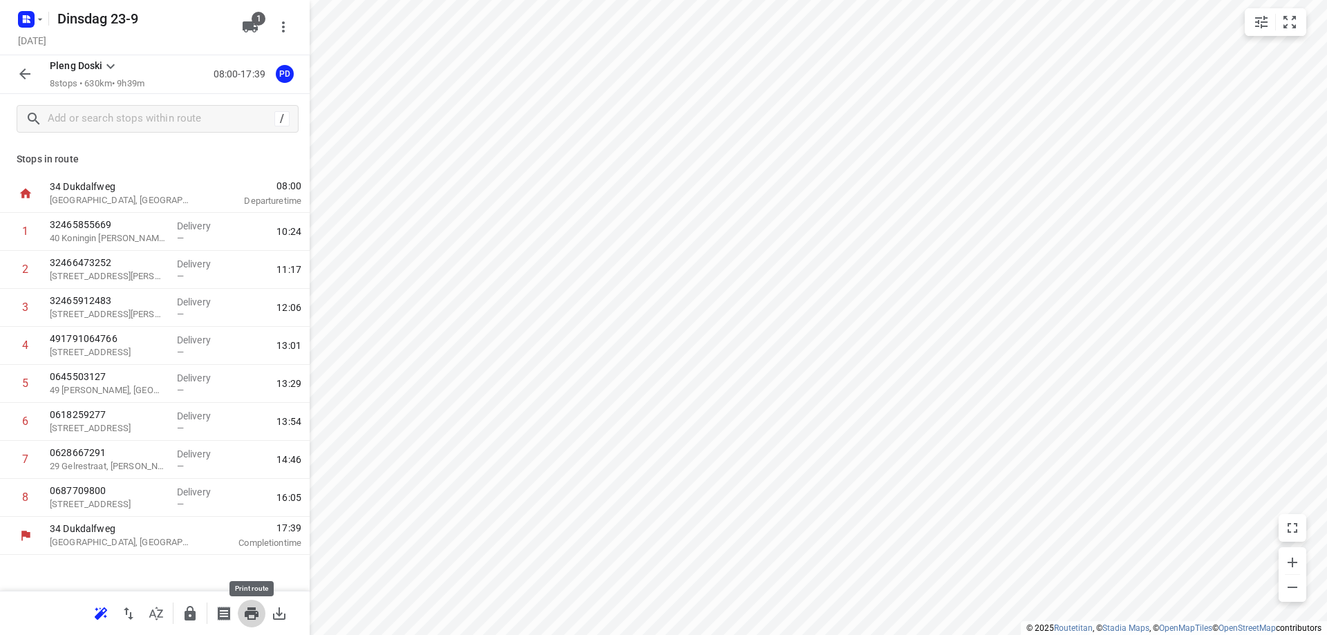
click at [252, 620] on icon "button" at bounding box center [251, 613] width 17 height 17
click at [249, 613] on icon "button" at bounding box center [252, 613] width 14 height 12
click at [254, 611] on icon "button" at bounding box center [252, 613] width 14 height 12
